Goal: Find specific page/section: Find specific page/section

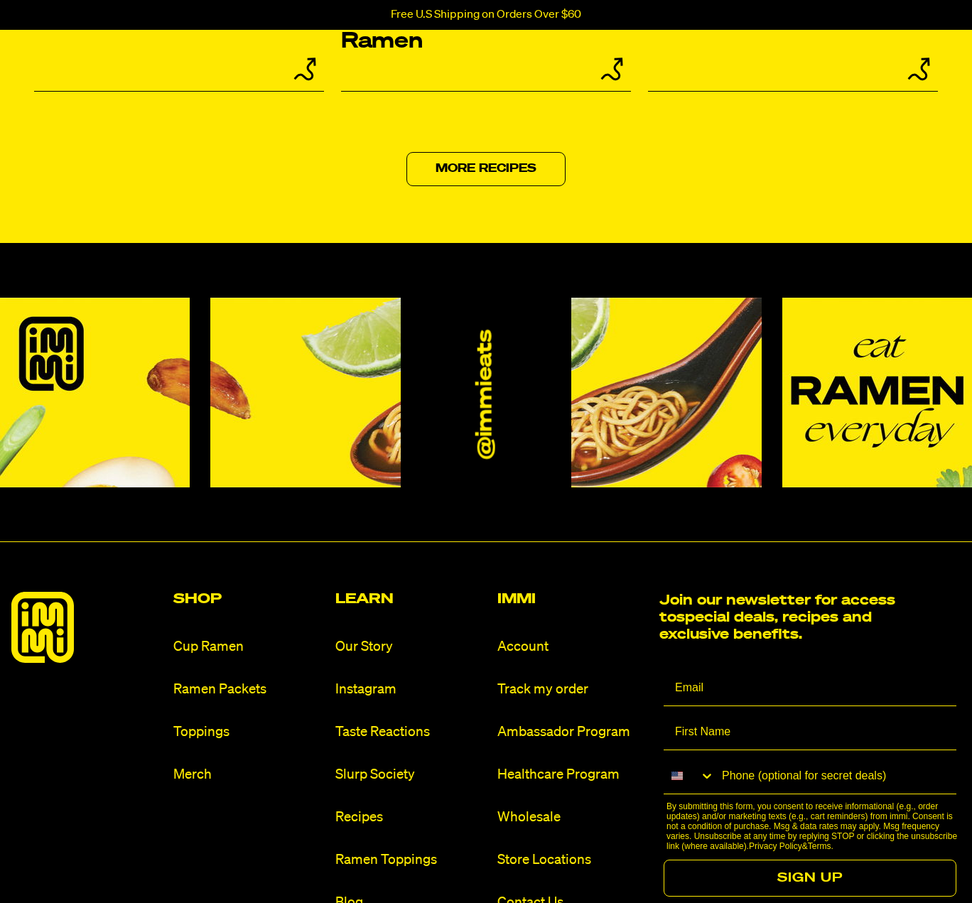
scroll to position [6577, 0]
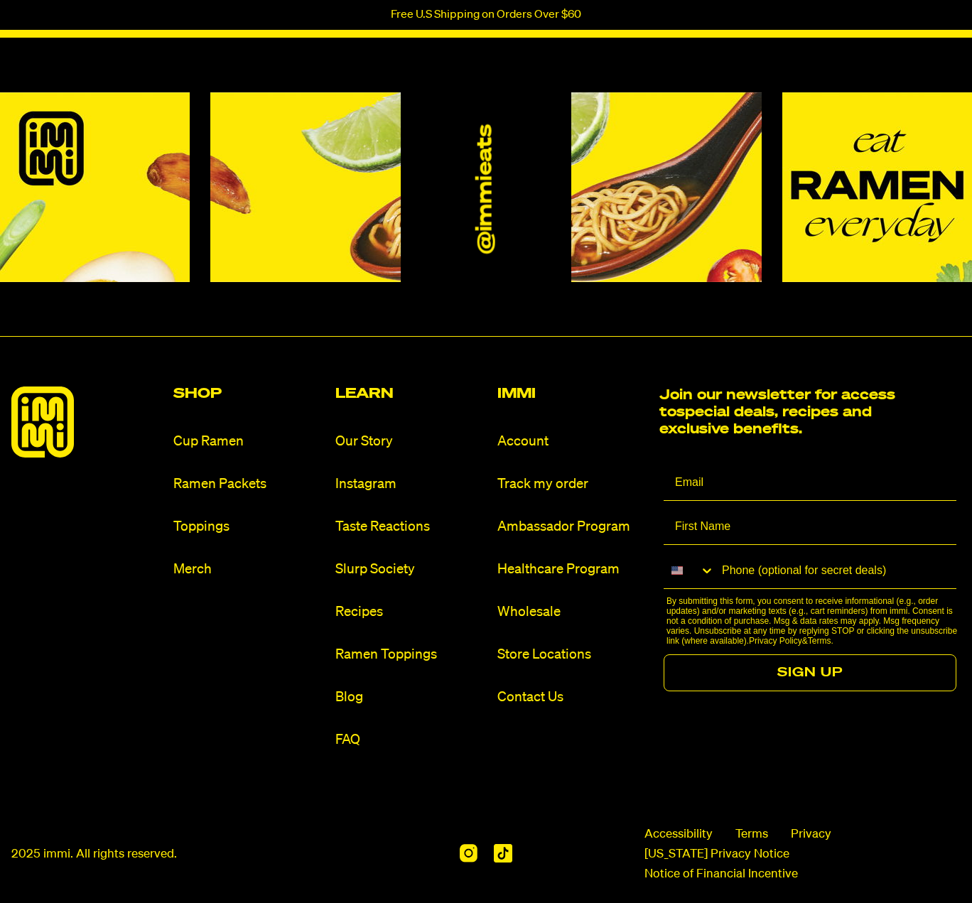
click at [549, 633] on ul "Account Track my order Ambassador Program Healthcare Program Wholesale Store Lo…" at bounding box center [572, 569] width 151 height 275
click at [550, 645] on link "Store Locations" at bounding box center [572, 654] width 151 height 19
